Goal: Communication & Community: Answer question/provide support

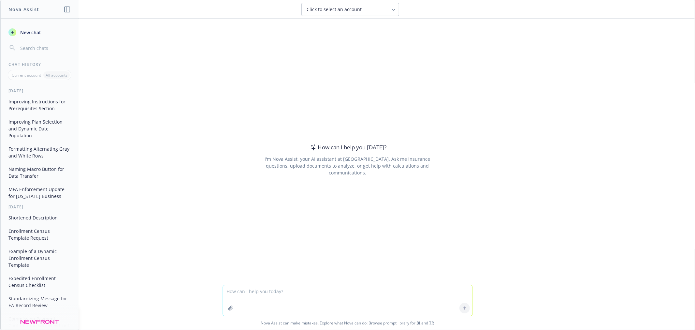
click at [277, 292] on textarea at bounding box center [348, 300] width 250 height 31
type textarea "turn this fix into a bug release note: Can we also prevent producer support fro…"
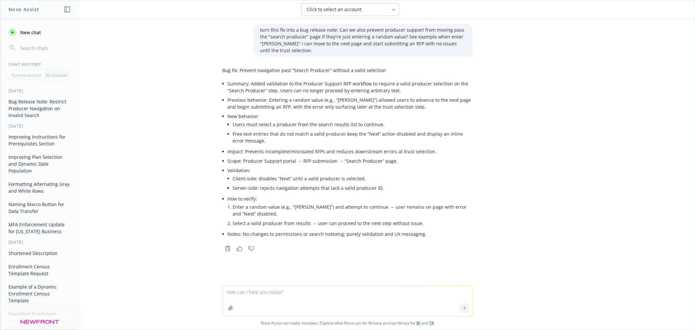
click at [310, 300] on textarea at bounding box center [348, 301] width 250 height 30
type textarea "tldr, make it short in a bullet point"
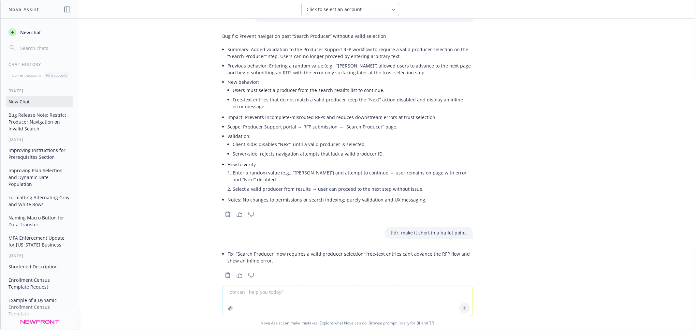
scroll to position [37, 0]
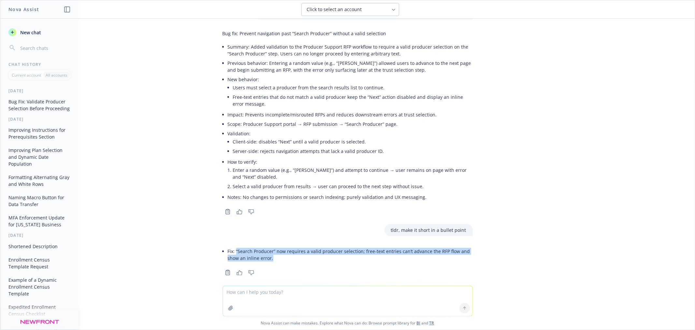
drag, startPoint x: 281, startPoint y: 252, endPoint x: 230, endPoint y: 245, distance: 51.7
click at [230, 246] on li "Fix: “Search Producer” now requires a valid producer selection; free‑text entri…" at bounding box center [350, 254] width 245 height 16
copy li "“Search Producer” now requires a valid producer selection; free‑text entries ca…"
